Goal: Navigation & Orientation: Understand site structure

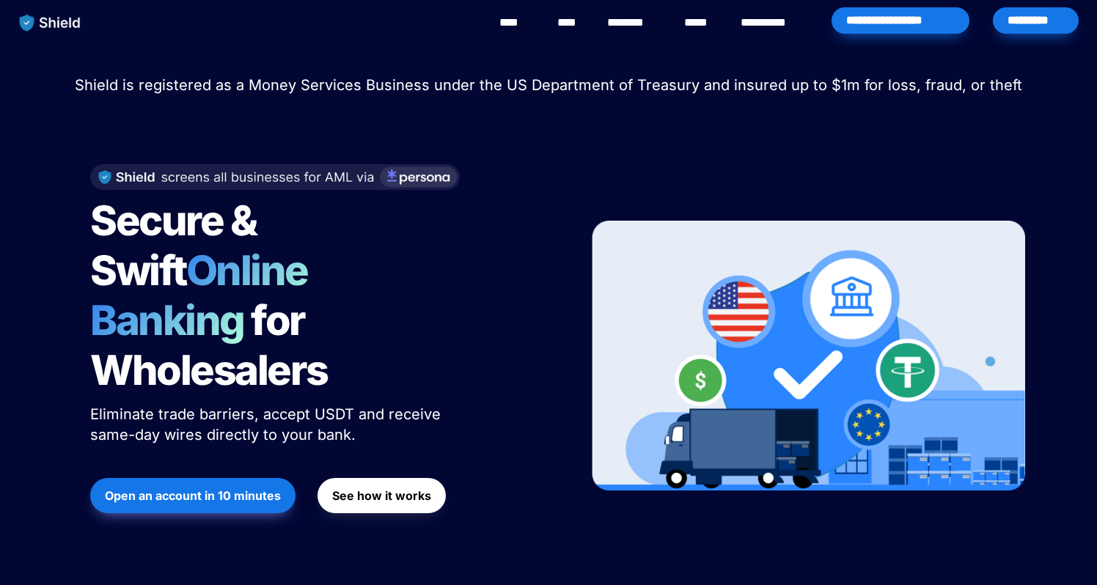
click at [519, 81] on span "Shield is registered as a Money Services Business under the US Department of Tr…" at bounding box center [548, 85] width 947 height 18
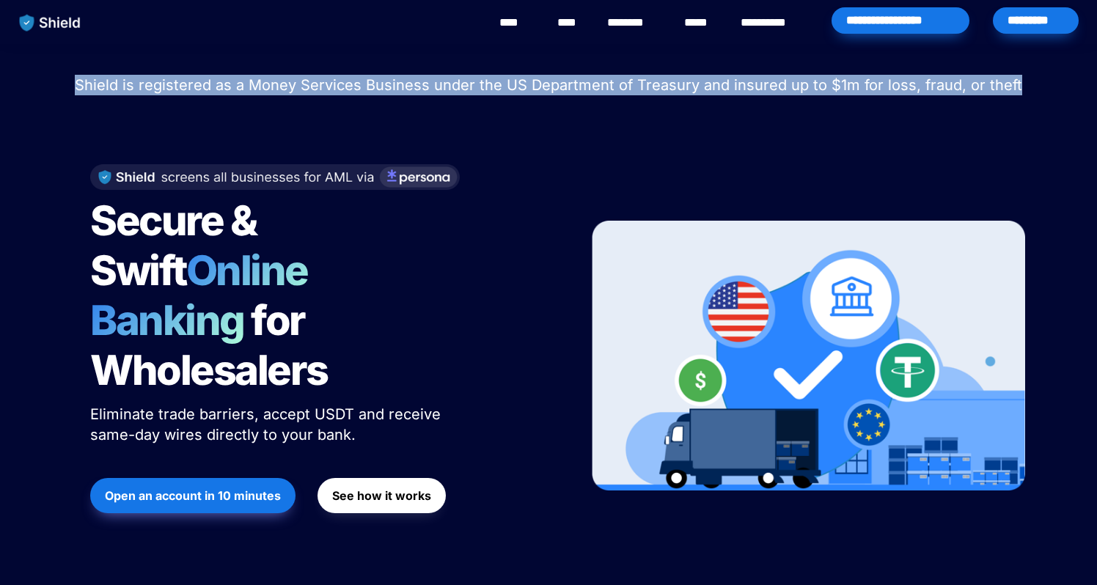
click at [519, 81] on span "Shield is registered as a Money Services Business under the US Department of Tr…" at bounding box center [548, 85] width 947 height 18
click at [529, 86] on span "Shield is registered as a Money Services Business under the US Department of Tr…" at bounding box center [548, 85] width 947 height 18
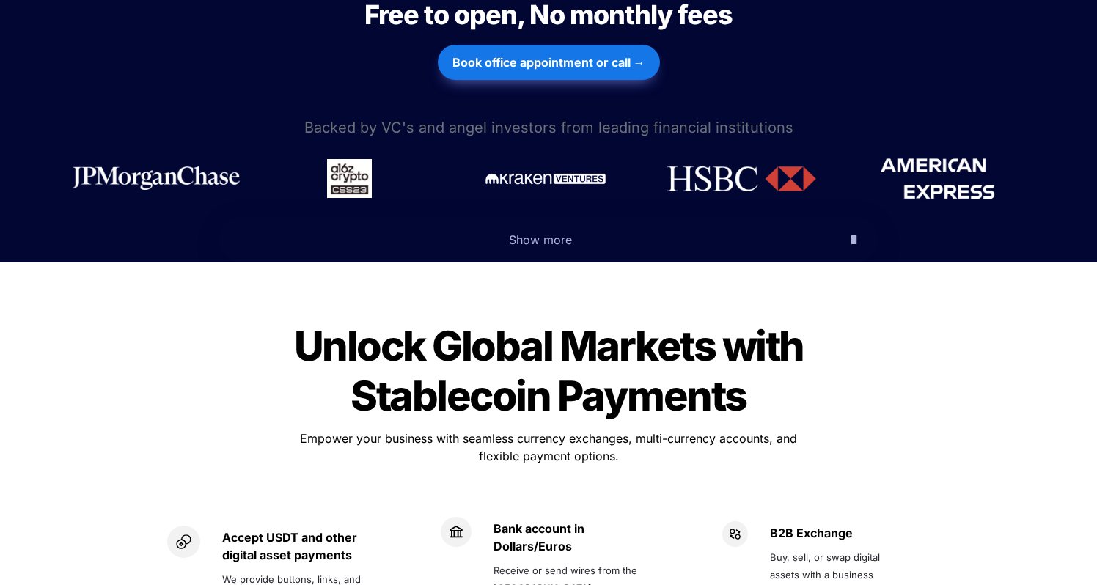
scroll to position [674, 0]
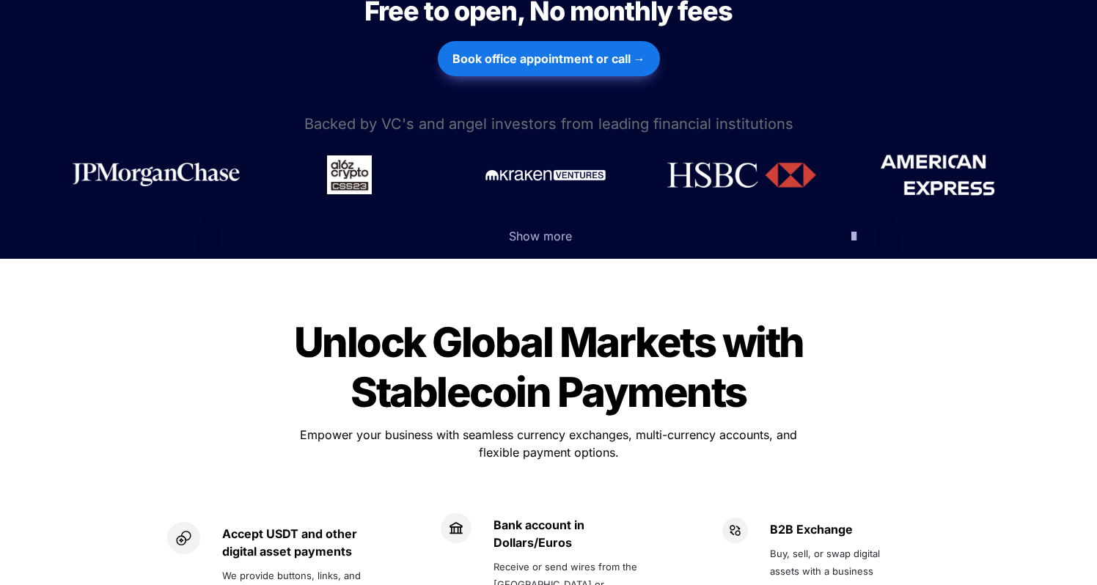
click at [556, 229] on span "Show more" at bounding box center [540, 236] width 63 height 15
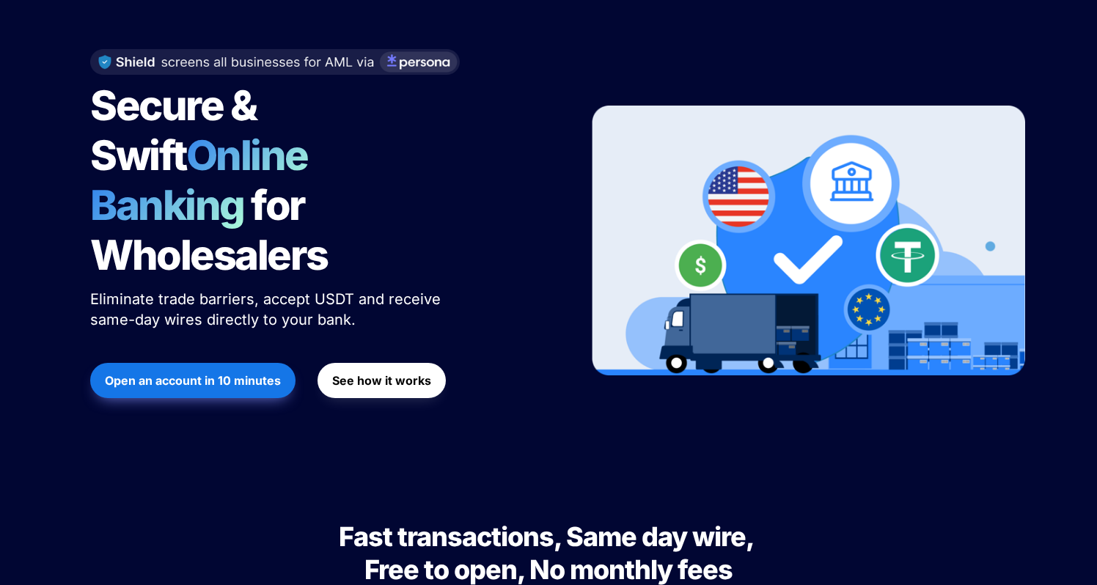
scroll to position [0, 0]
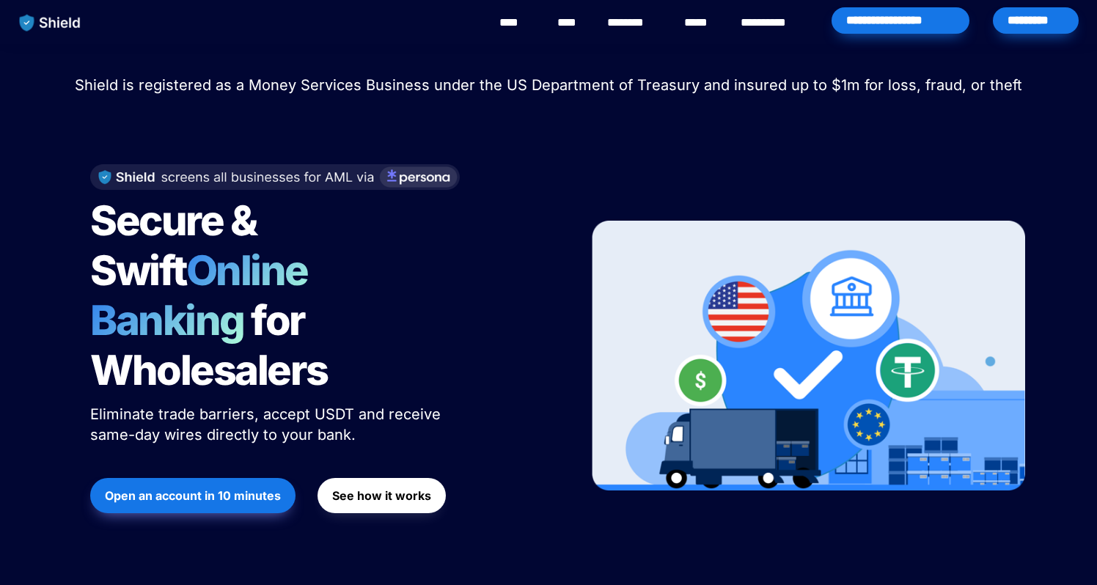
click at [520, 21] on link "****" at bounding box center [515, 23] width 33 height 18
click at [221, 85] on span "Shield is registered as a Money Services Business under the US Department of Tr…" at bounding box center [548, 85] width 947 height 18
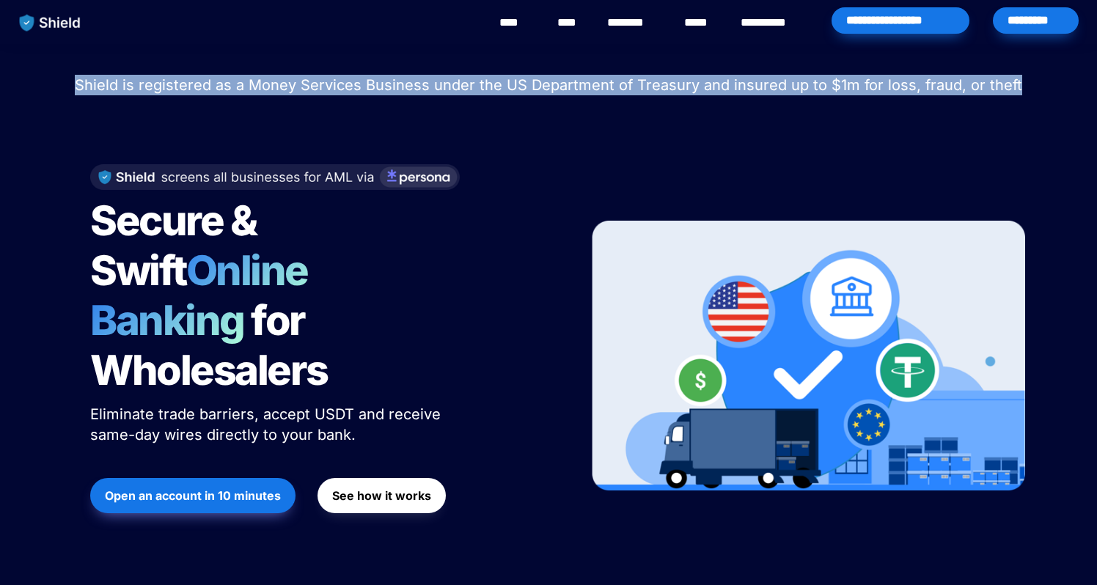
click at [221, 85] on span "Shield is registered as a Money Services Business under the US Department of Tr…" at bounding box center [548, 85] width 947 height 18
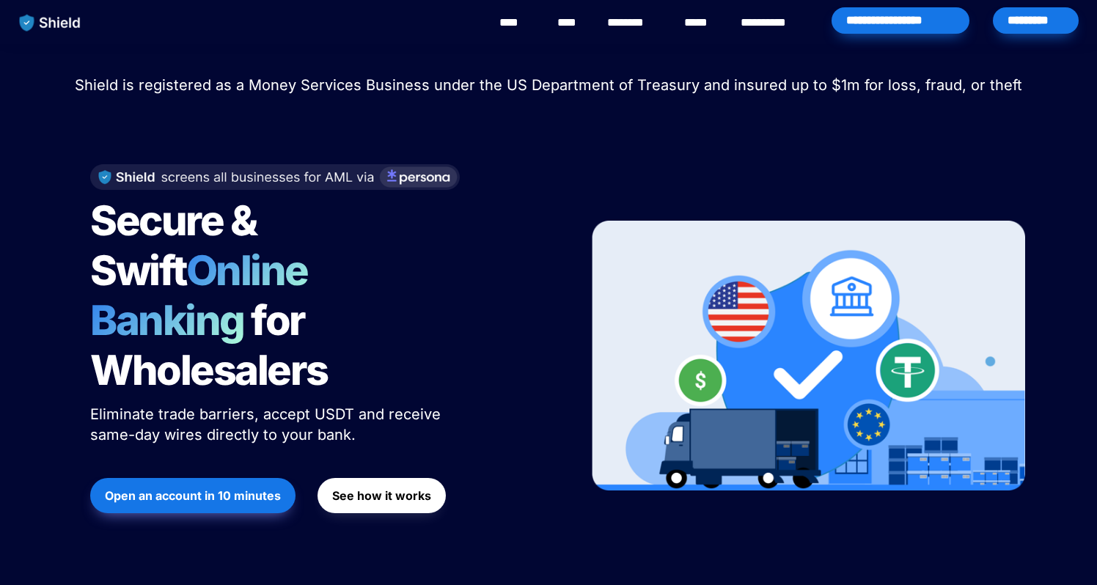
click at [459, 96] on p "Shield is registered as a Money Services Business under the US Department of Tr…" at bounding box center [548, 85] width 1060 height 26
click at [1006, 30] on div "*********" at bounding box center [1036, 20] width 86 height 26
drag, startPoint x: 619, startPoint y: 91, endPoint x: 657, endPoint y: 90, distance: 37.4
click at [657, 90] on span "Shield is registered as a Money Services Business under the US Department of Tr…" at bounding box center [548, 85] width 947 height 18
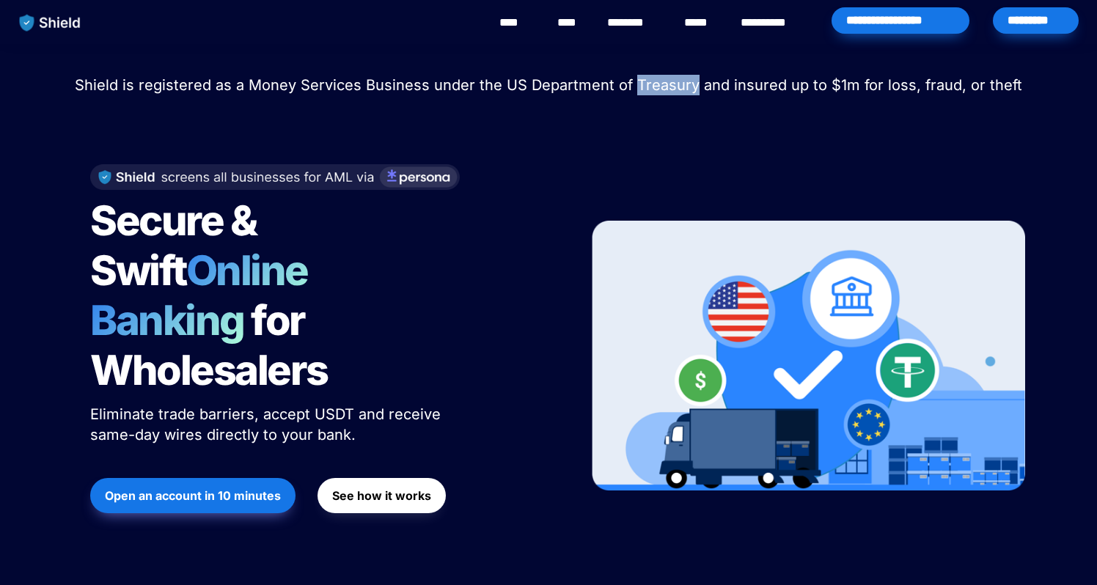
click at [657, 90] on span "Shield is registered as a Money Services Business under the US Department of Tr…" at bounding box center [548, 85] width 947 height 18
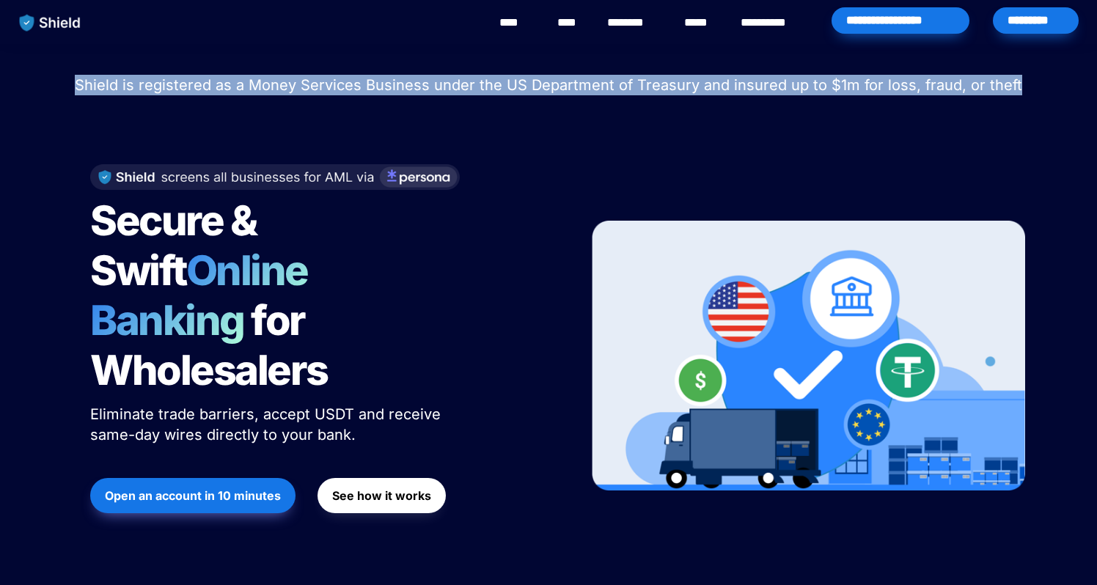
click at [657, 90] on span "Shield is registered as a Money Services Business under the US Department of Tr…" at bounding box center [548, 85] width 947 height 18
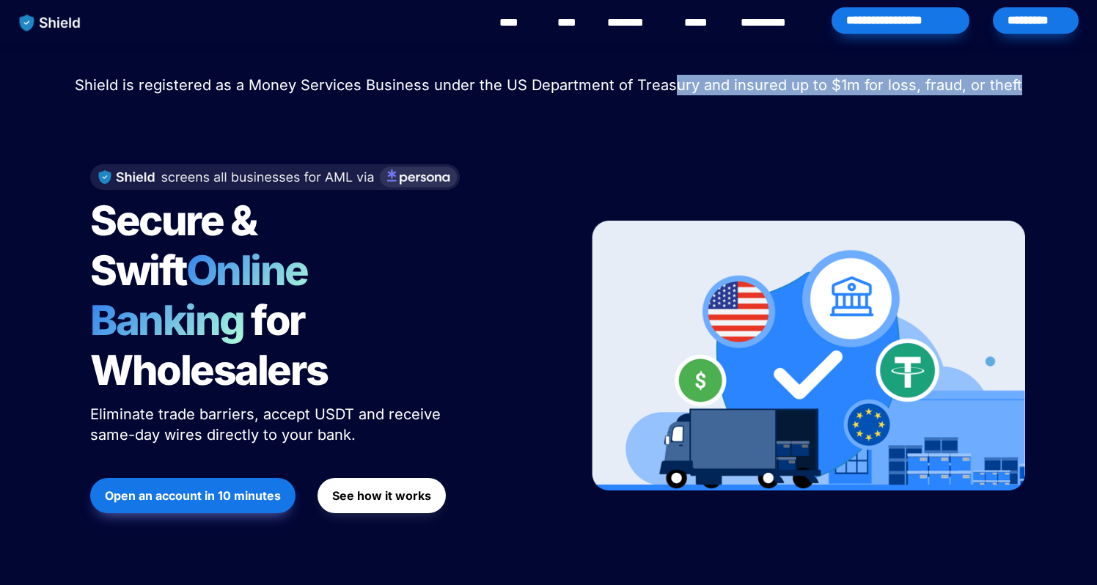
click at [674, 89] on span "Shield is registered as a Money Services Business under the US Department of Tr…" at bounding box center [548, 85] width 947 height 18
click at [702, 119] on div at bounding box center [548, 116] width 513 height 37
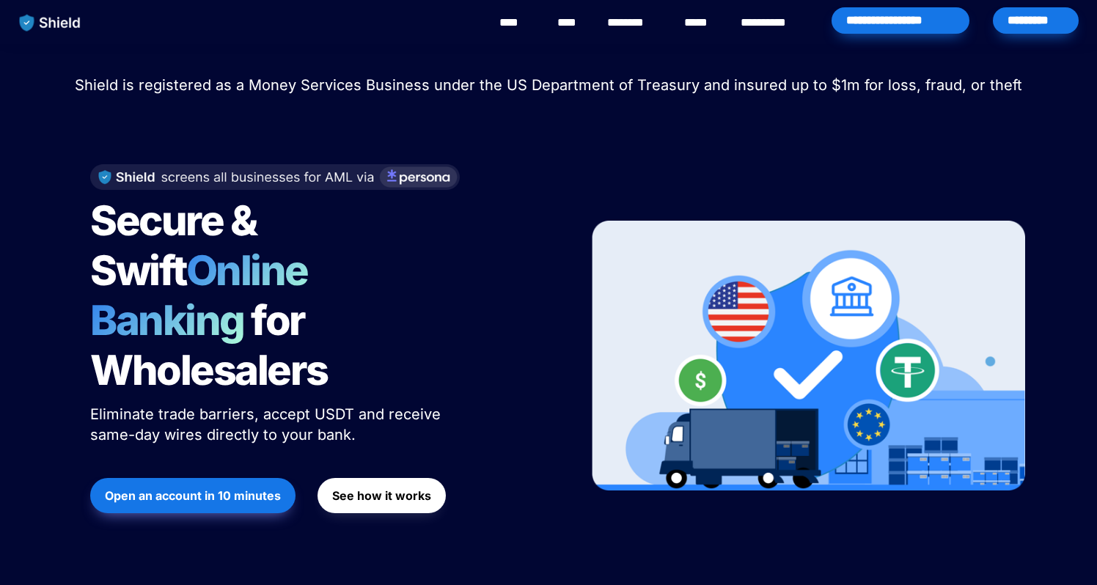
click at [564, 20] on link "****" at bounding box center [569, 23] width 25 height 18
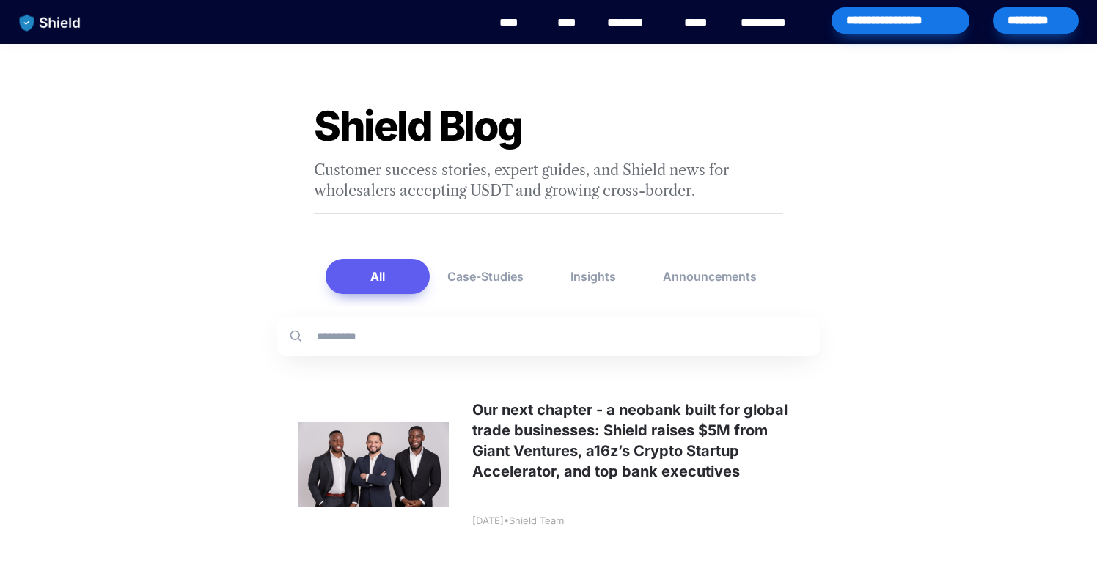
click at [608, 21] on link "********" at bounding box center [633, 23] width 52 height 18
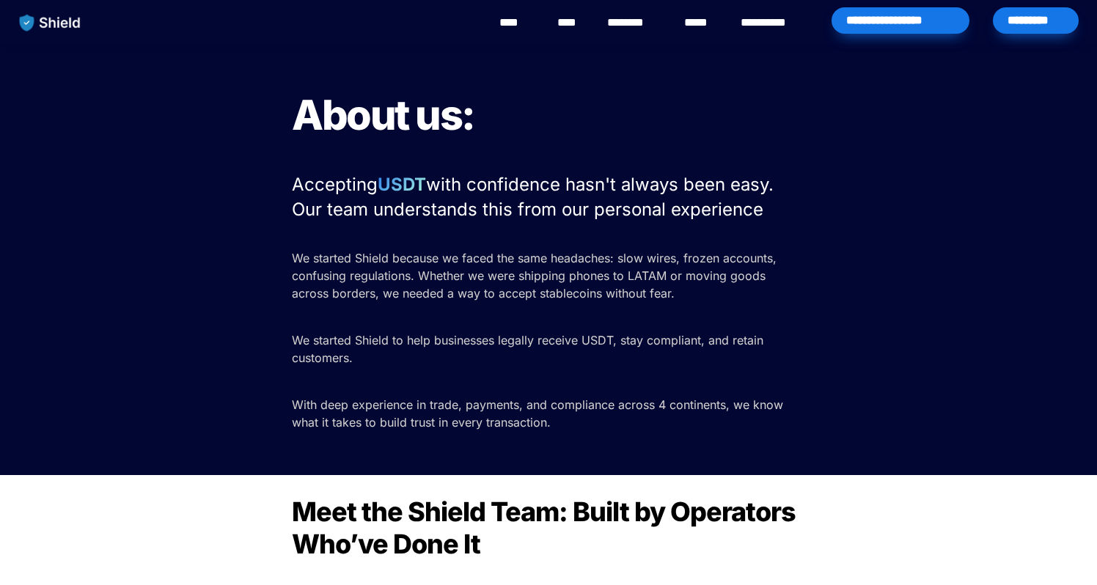
click at [51, 30] on img "main navigation" at bounding box center [50, 22] width 76 height 31
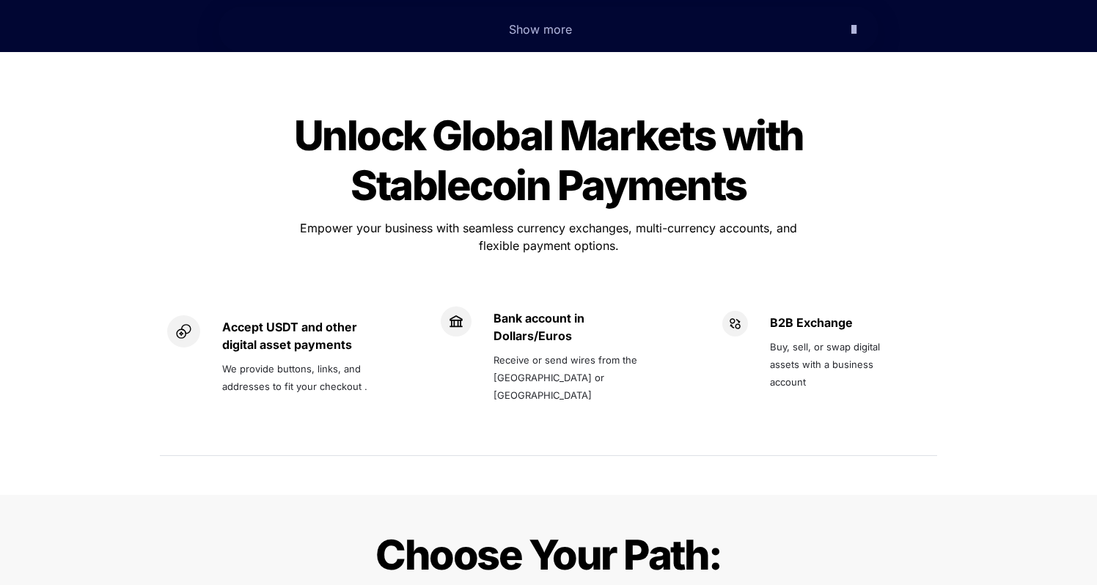
scroll to position [878, 0]
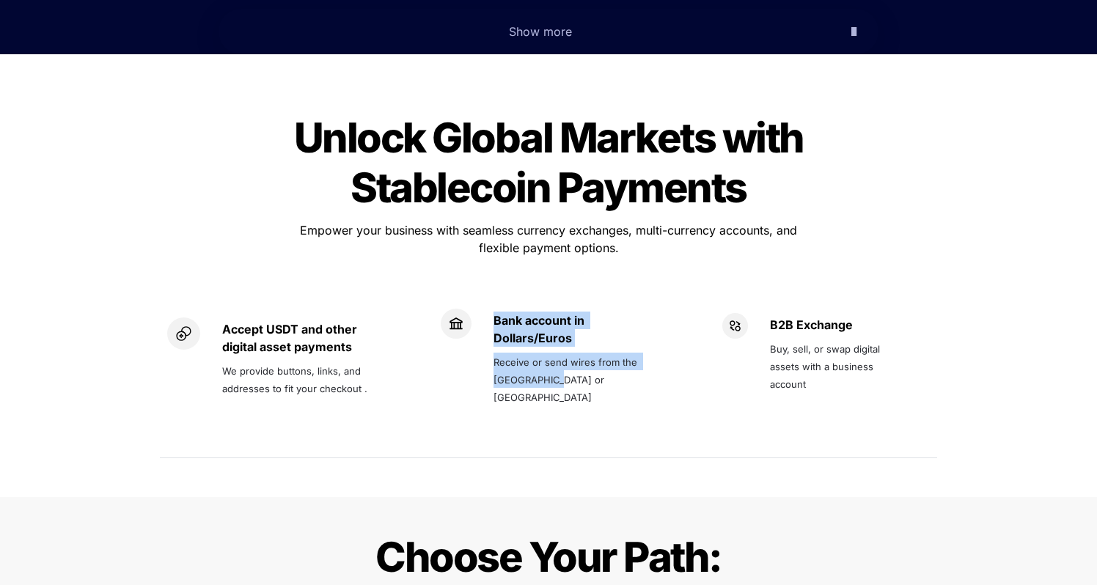
drag, startPoint x: 605, startPoint y: 328, endPoint x: 504, endPoint y: 257, distance: 123.0
click at [504, 284] on div "Bank account in Dollars/Euros Receive or send wires from the [GEOGRAPHIC_DATA] …" at bounding box center [548, 366] width 244 height 164
drag, startPoint x: 506, startPoint y: 258, endPoint x: 615, endPoint y: 351, distance: 143.5
click at [615, 351] on div "Bank account in Dollars/Euros Receive or send wires from the [GEOGRAPHIC_DATA] …" at bounding box center [548, 366] width 244 height 164
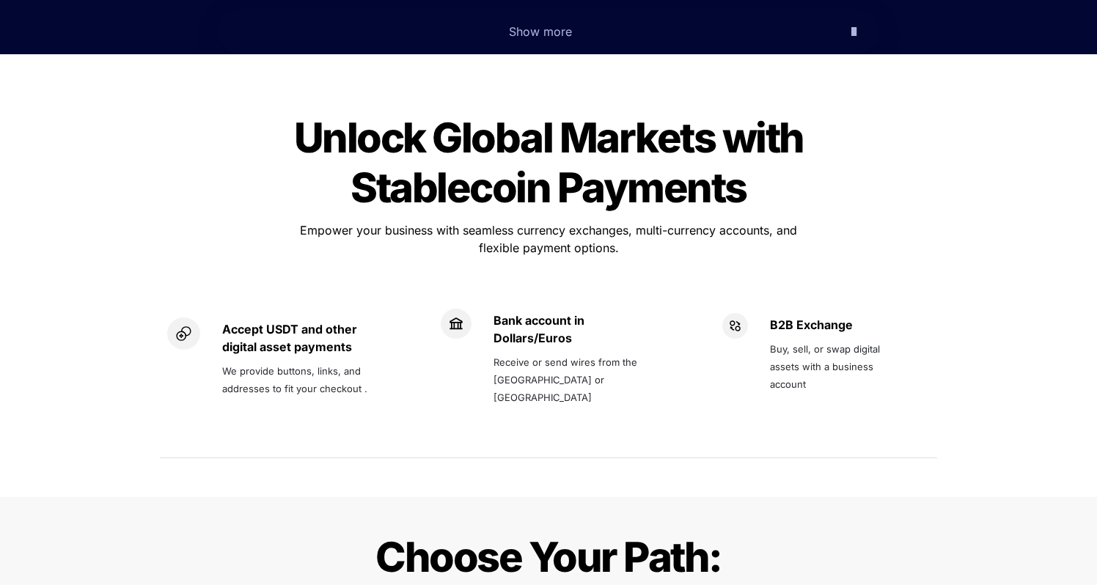
click at [965, 367] on div "Unlock Global Markets with Stablecoin Payments Unlock Global Markets with Stabl…" at bounding box center [548, 287] width 1097 height 419
click at [918, 372] on div "B2B Exchange Buy, sell, or swap digital assets with a business account" at bounding box center [815, 366] width 244 height 164
click at [918, 372] on div "B2B Exchange Buy, sell, or swap digital assets with a business account" at bounding box center [814, 365] width 215 height 135
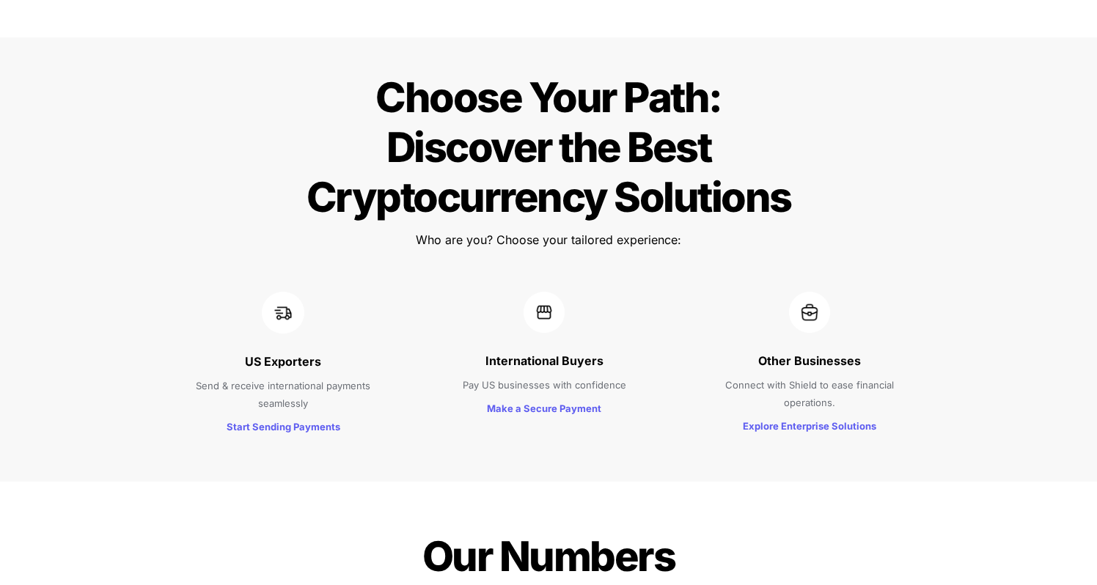
scroll to position [1342, 0]
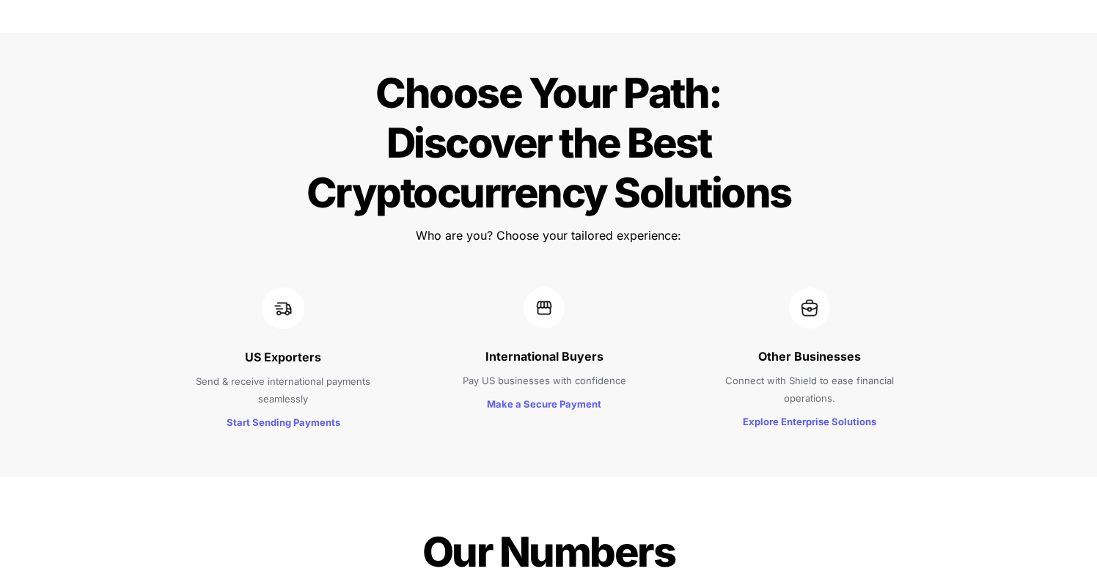
click at [565, 368] on p "Pay US businesses with confidence" at bounding box center [544, 379] width 198 height 23
click at [599, 375] on span "Pay US businesses with confidence" at bounding box center [544, 381] width 163 height 12
drag, startPoint x: 706, startPoint y: 338, endPoint x: 928, endPoint y: 350, distance: 222.4
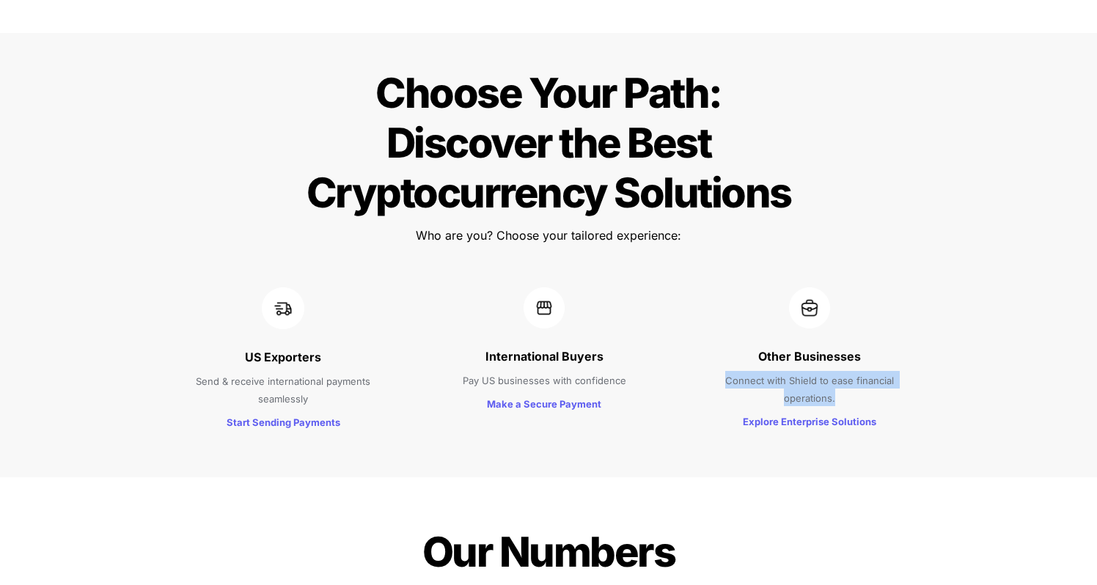
click at [928, 350] on div "Other Businesses Connect with Shield to ease financial operations. Explore Ente…" at bounding box center [809, 360] width 252 height 175
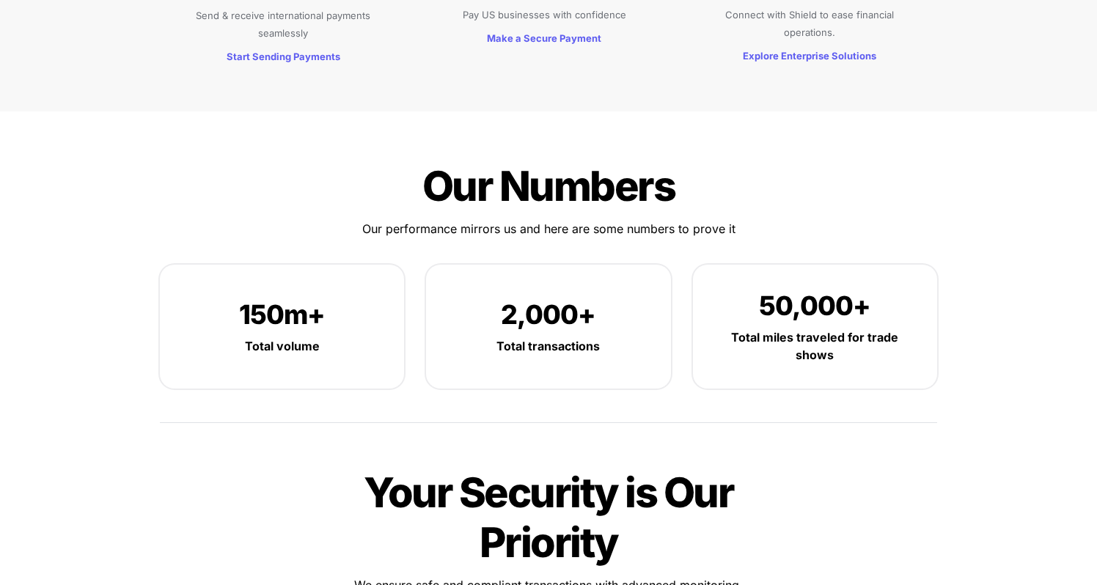
scroll to position [1697, 0]
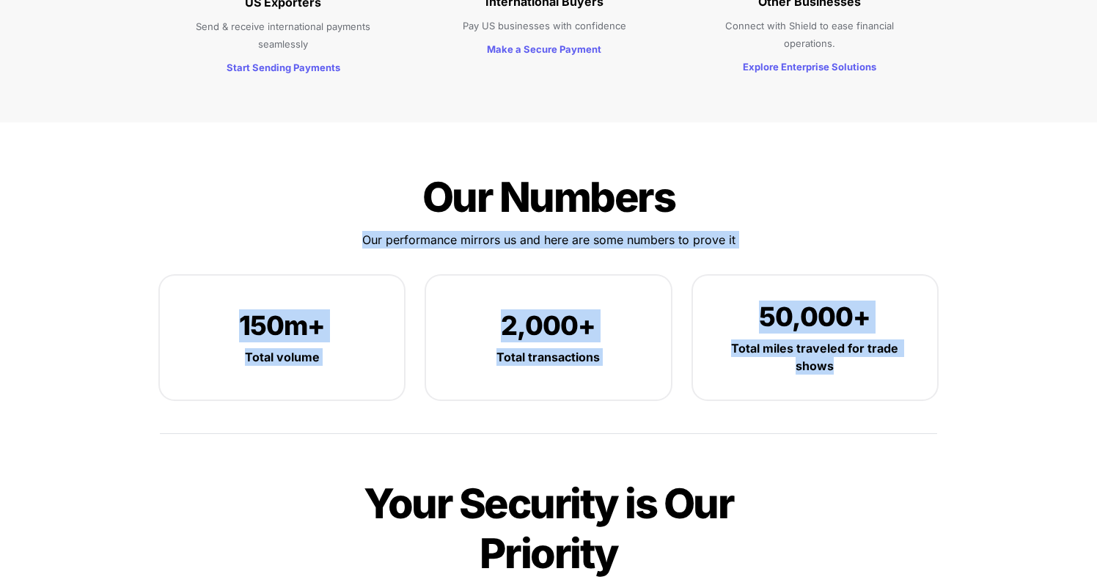
drag, startPoint x: 284, startPoint y: 145, endPoint x: 950, endPoint y: 372, distance: 703.1
click at [948, 372] on div "Our Numbers Our Numbers Our performance mirrors us and here are some numbers to…" at bounding box center [548, 305] width 806 height 306
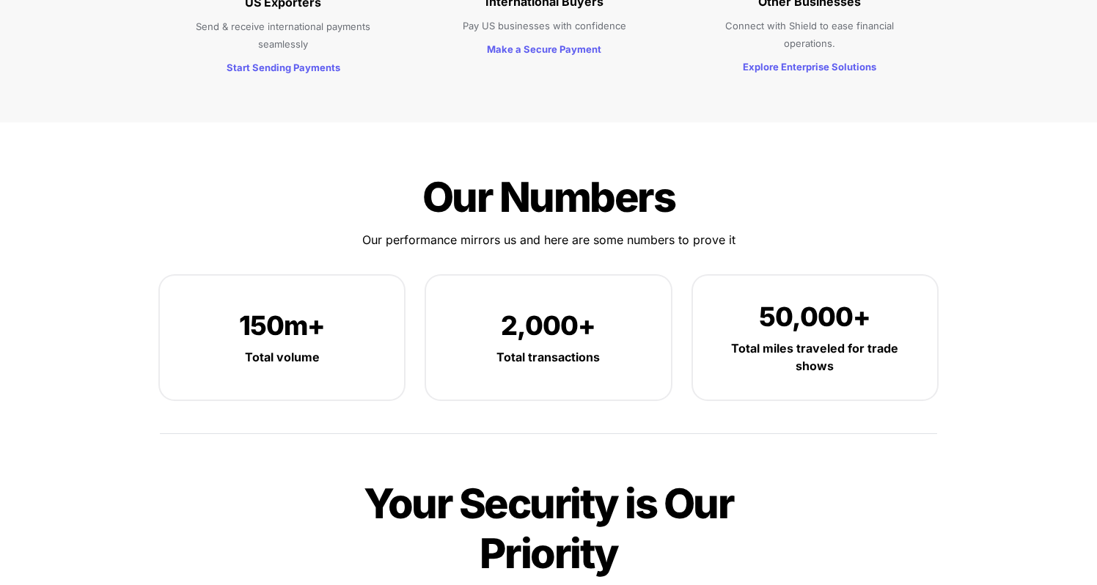
click at [989, 370] on div "Our Numbers Our Numbers Our performance mirrors us and here are some numbers to…" at bounding box center [548, 486] width 1097 height 729
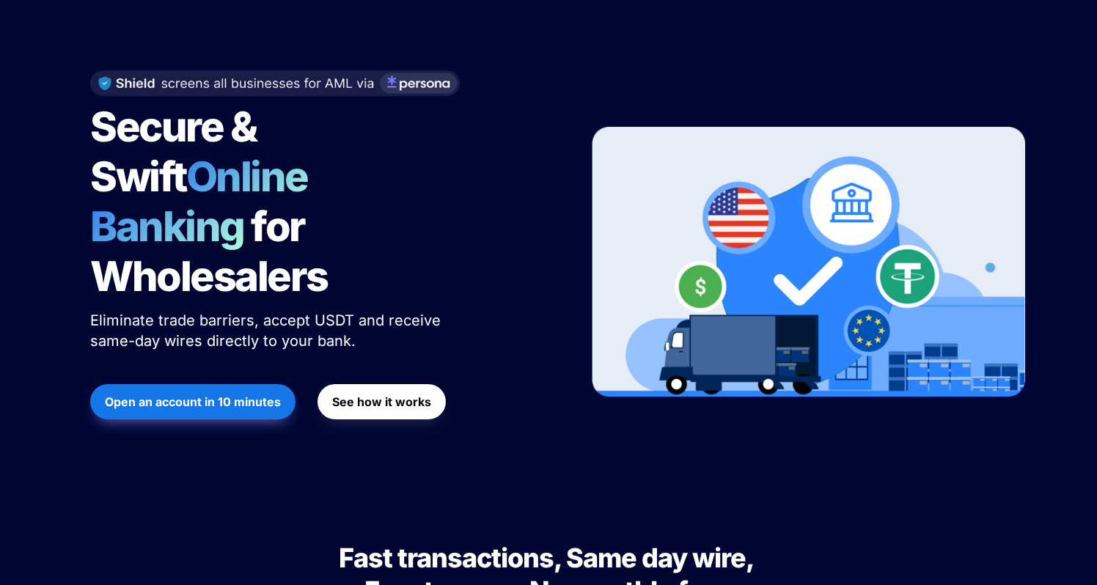
scroll to position [0, 0]
